Goal: Download file/media

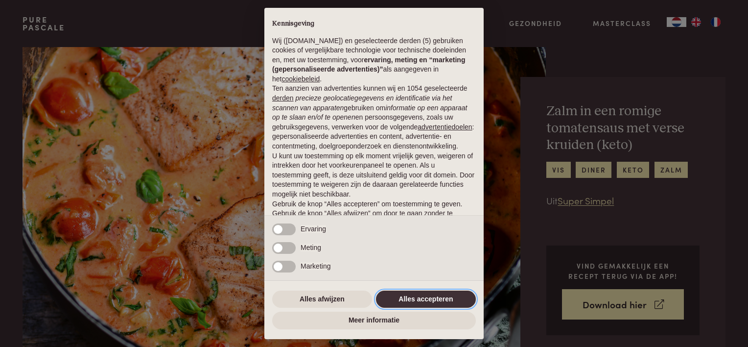
click at [415, 296] on button "Alles accepteren" at bounding box center [426, 299] width 100 height 18
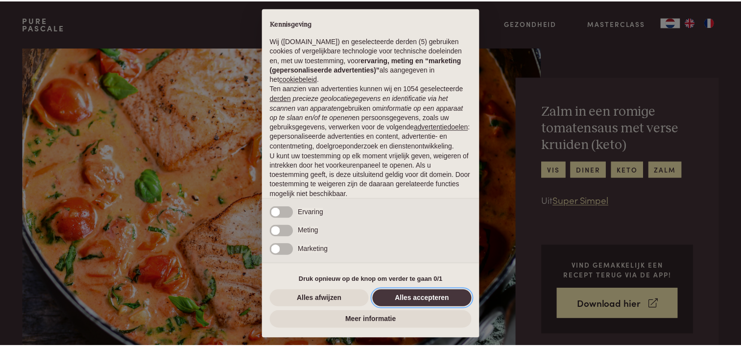
scroll to position [47, 0]
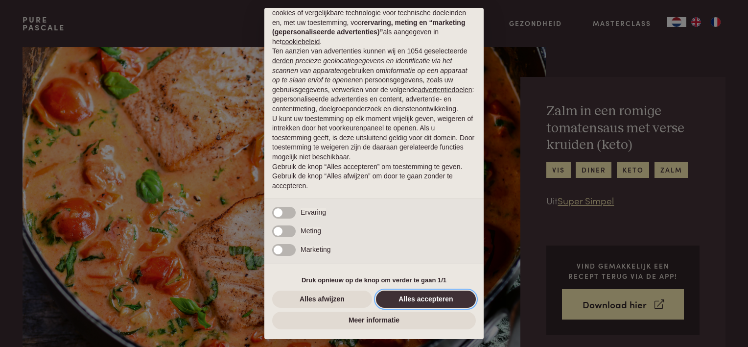
click at [413, 297] on button "Alles accepteren" at bounding box center [426, 299] width 100 height 18
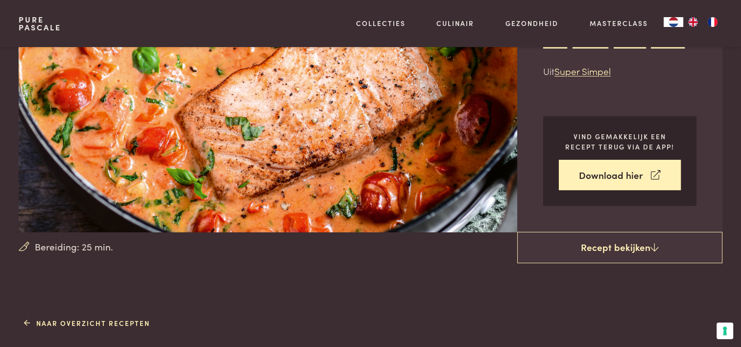
scroll to position [147, 0]
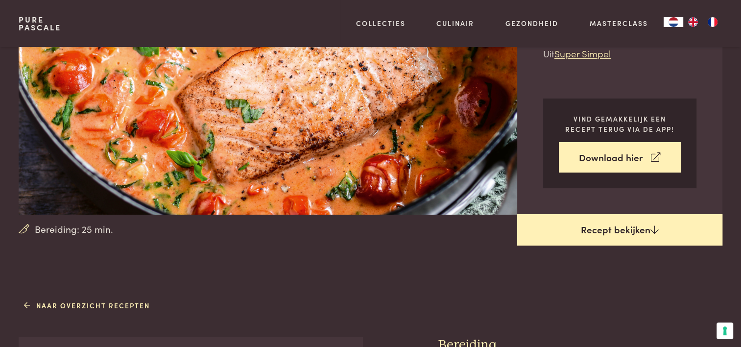
click at [628, 227] on link "Recept bekijken" at bounding box center [619, 229] width 205 height 31
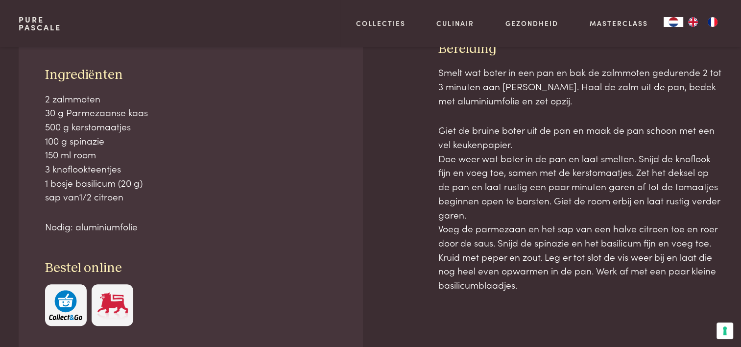
scroll to position [443, 0]
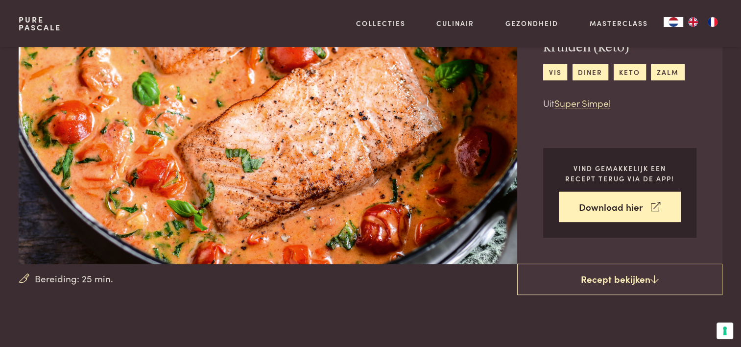
scroll to position [98, 0]
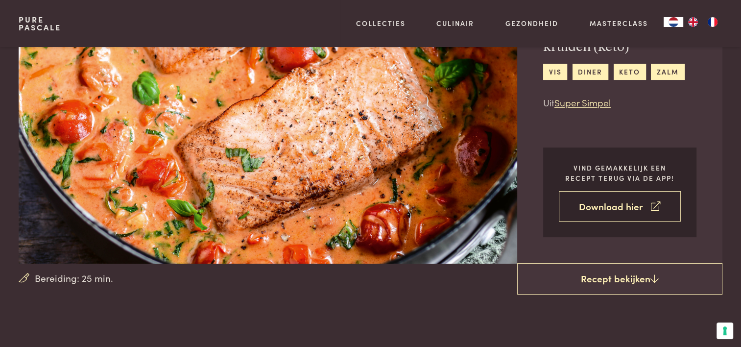
click at [602, 213] on link "Download hier" at bounding box center [620, 206] width 122 height 31
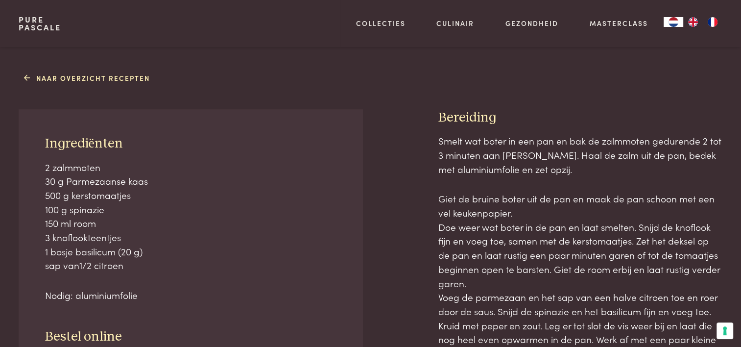
scroll to position [392, 0]
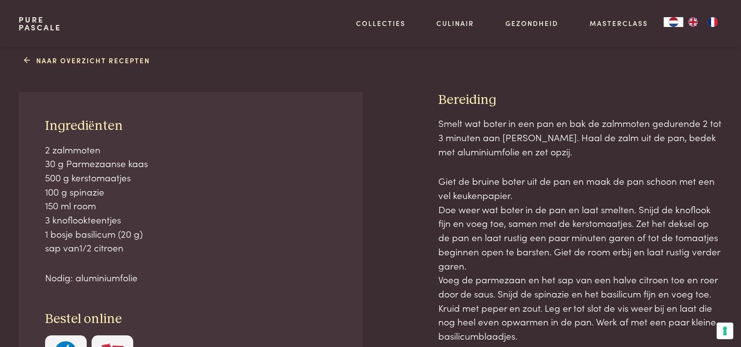
drag, startPoint x: 442, startPoint y: 100, endPoint x: 522, endPoint y: 337, distance: 250.9
click at [522, 337] on div "Bereiding Smelt wat boter in een pan en bak de zalmmoten gedurende 2 tot 3 minu…" at bounding box center [580, 280] width 284 height 377
drag, startPoint x: 522, startPoint y: 337, endPoint x: 482, endPoint y: 226, distance: 118.6
drag, startPoint x: 40, startPoint y: 121, endPoint x: 145, endPoint y: 277, distance: 187.3
click at [145, 277] on div "Ingrediënten 2 zalmmoten 30 g Parmezaanse kaas 500 g kerstomaatjes 100 g spinaz…" at bounding box center [191, 247] width 344 height 311
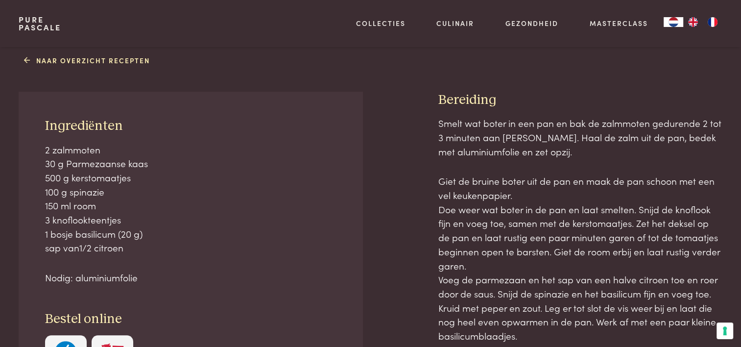
drag, startPoint x: 145, startPoint y: 277, endPoint x: 53, endPoint y: 208, distance: 114.7
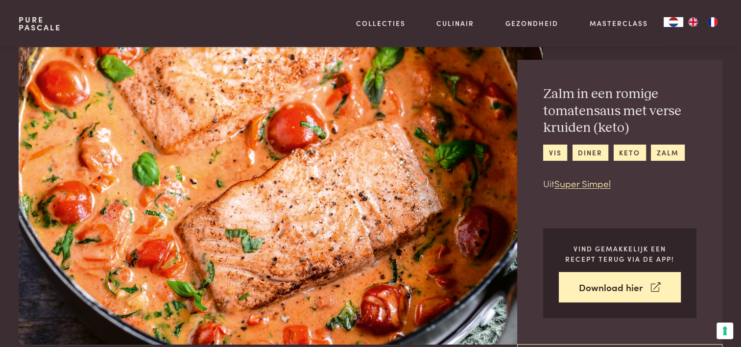
scroll to position [0, 0]
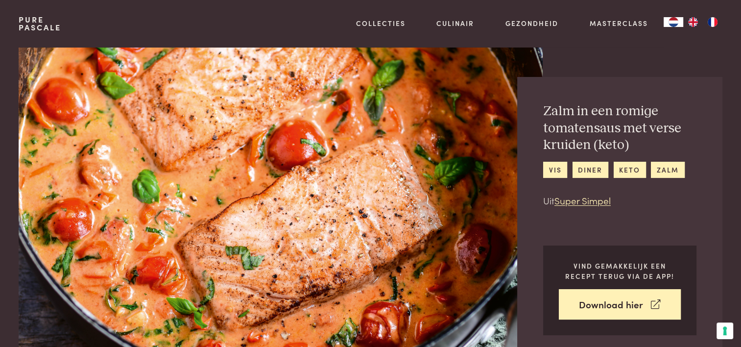
click at [240, 189] on img at bounding box center [280, 204] width 523 height 314
drag, startPoint x: 235, startPoint y: 190, endPoint x: 118, endPoint y: 134, distance: 130.3
drag, startPoint x: 118, startPoint y: 134, endPoint x: 54, endPoint y: 81, distance: 82.1
click at [54, 81] on img at bounding box center [280, 204] width 523 height 314
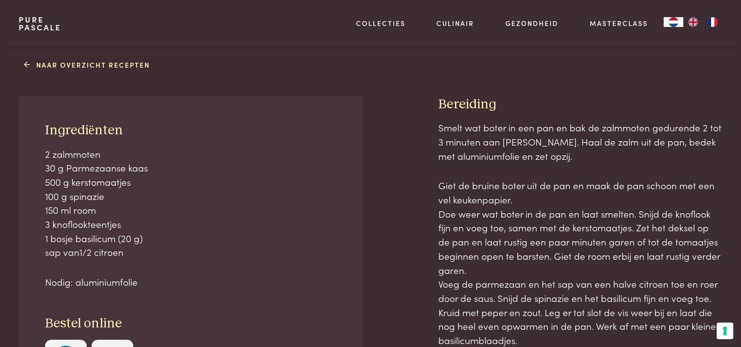
scroll to position [392, 0]
